Goal: Information Seeking & Learning: Find specific page/section

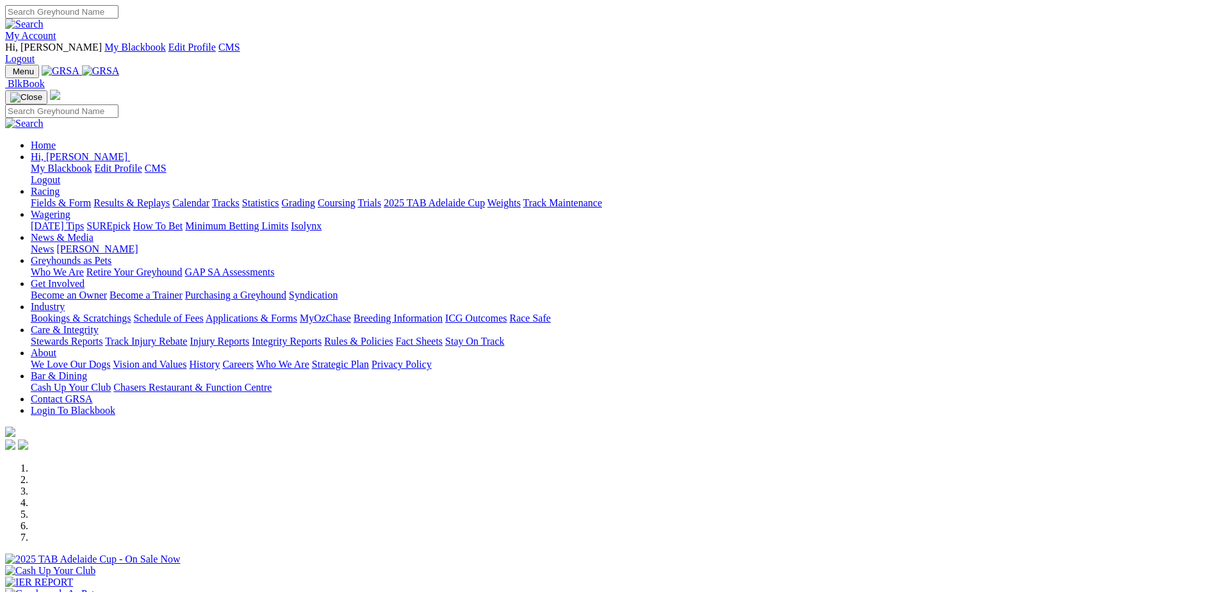
click at [99, 324] on link "Care & Integrity" at bounding box center [65, 329] width 68 height 11
click at [102, 336] on link "Stewards Reports" at bounding box center [67, 341] width 72 height 11
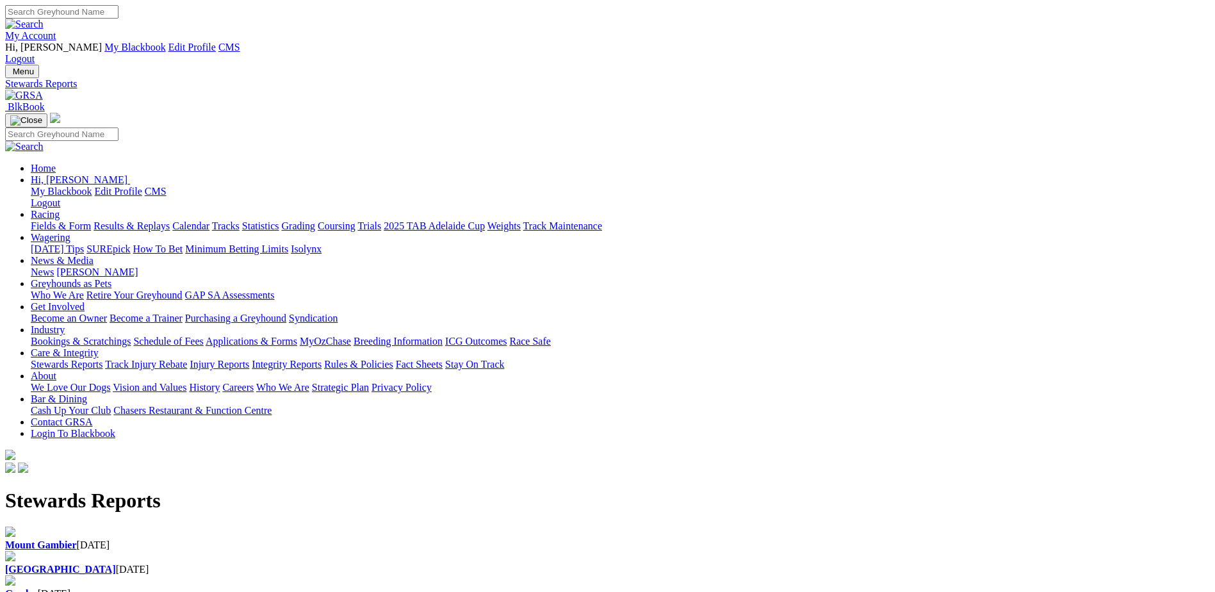
click at [285, 539] on div "[GEOGRAPHIC_DATA] [DATE]" at bounding box center [607, 545] width 1205 height 12
click at [77, 539] on b "Mount Gambier" at bounding box center [41, 544] width 72 height 11
click at [422, 564] on div "Angle Park 11 Sep 2025" at bounding box center [607, 570] width 1205 height 12
click at [417, 564] on div "Angle Park 11 Sep 2025" at bounding box center [607, 570] width 1205 height 12
